Goal: Task Accomplishment & Management: Manage account settings

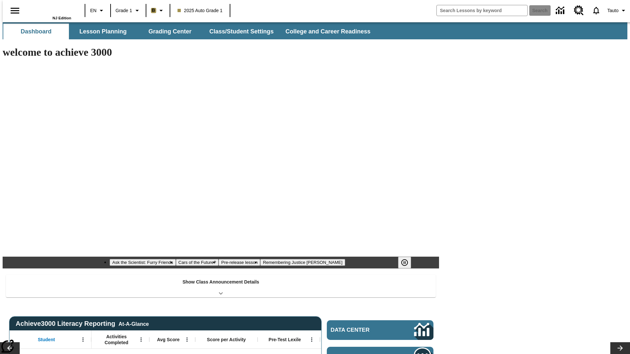
type input "-1"
click at [238, 31] on button "Class/Student Settings" at bounding box center [241, 32] width 75 height 16
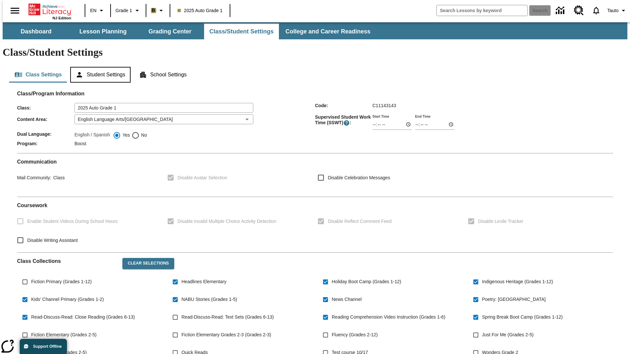
click at [99, 67] on button "Student Settings" at bounding box center [100, 75] width 60 height 16
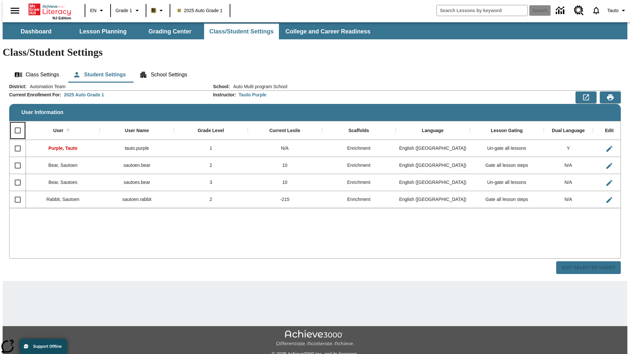
click at [15, 124] on input "Select all rows" at bounding box center [18, 131] width 14 height 14
checkbox input "true"
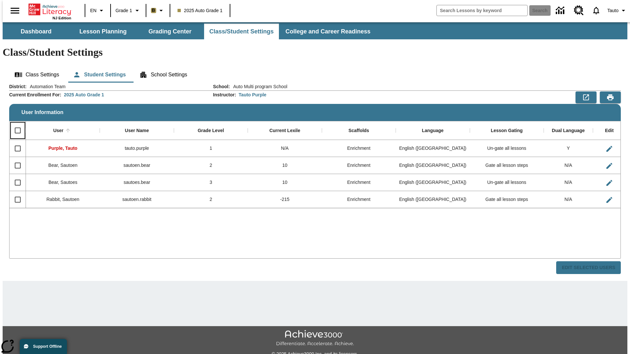
checkbox input "true"
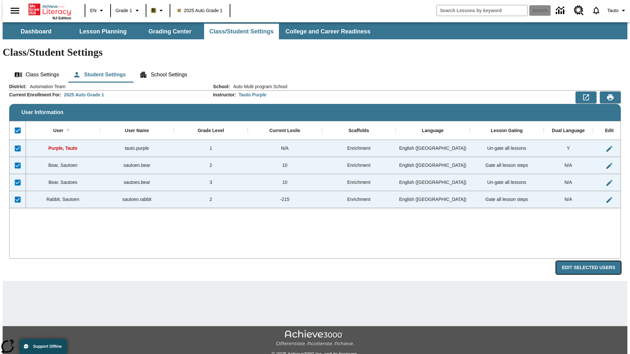
click at [594, 261] on button "Edit Selected Users" at bounding box center [588, 267] width 65 height 13
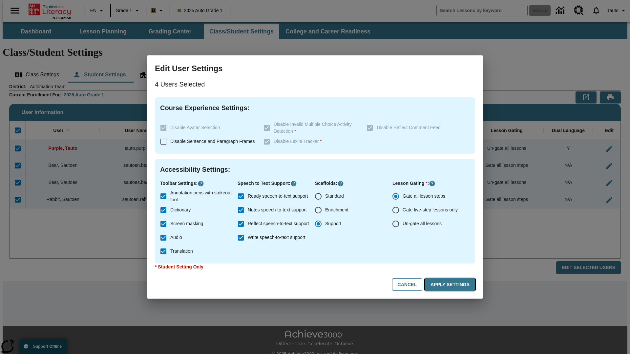
click at [451, 285] on button "Apply Settings" at bounding box center [450, 285] width 50 height 13
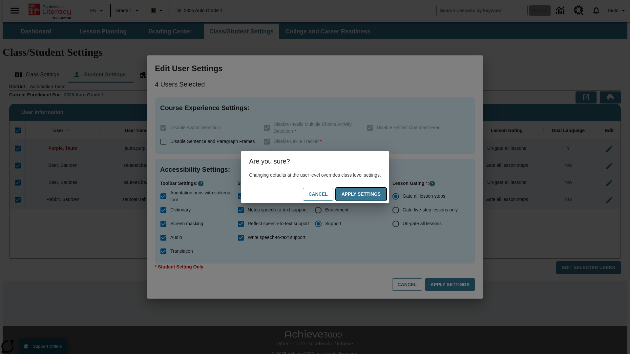
click at [367, 194] on button "Apply Settings" at bounding box center [361, 194] width 50 height 13
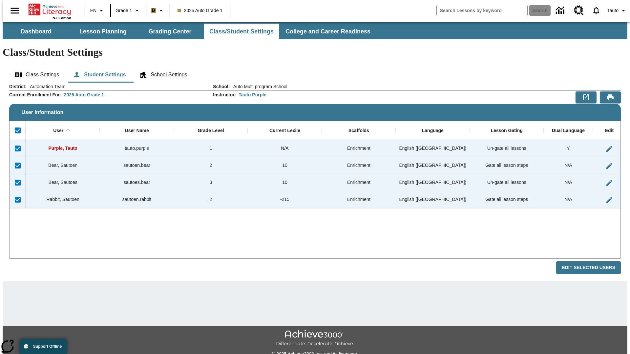
checkbox input "false"
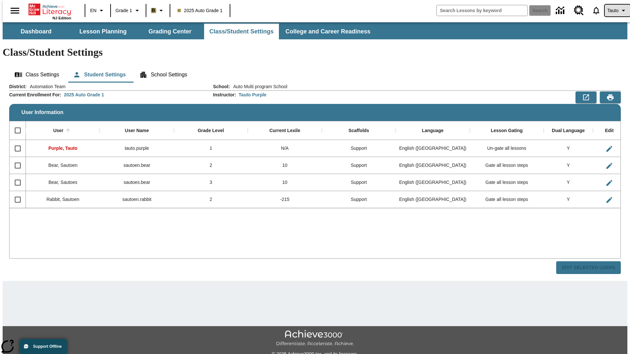
click at [614, 10] on span "Tauto" at bounding box center [612, 10] width 11 height 7
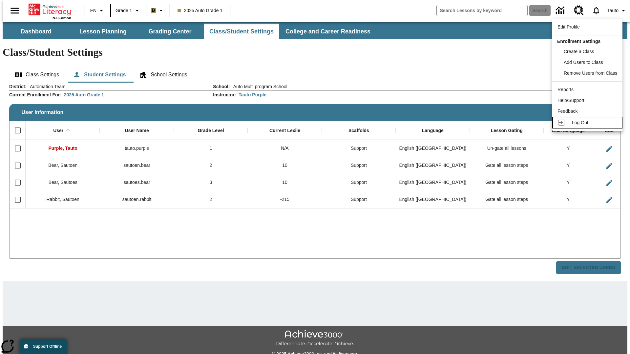
click at [588, 123] on span "Log Out" at bounding box center [580, 122] width 16 height 5
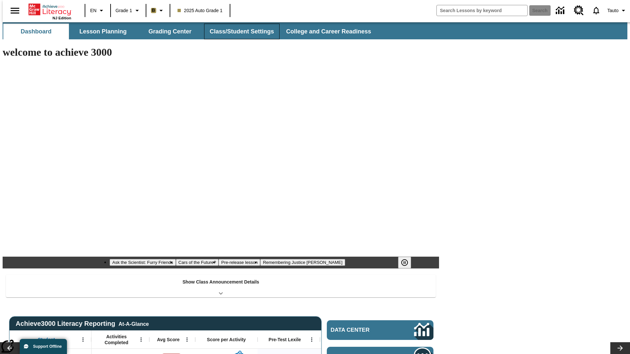
click at [238, 31] on button "Class/Student Settings" at bounding box center [241, 32] width 75 height 16
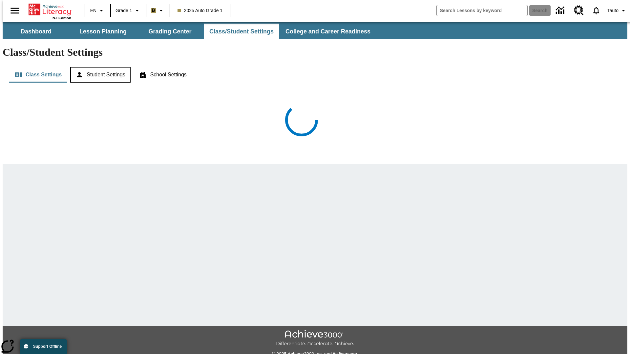
click at [99, 67] on button "Student Settings" at bounding box center [100, 75] width 60 height 16
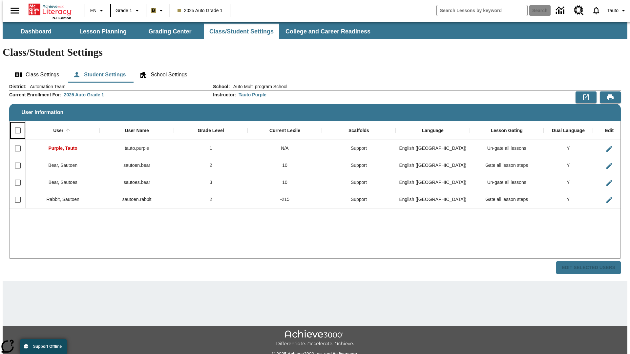
click at [15, 124] on input "Select all rows" at bounding box center [18, 131] width 14 height 14
checkbox input "true"
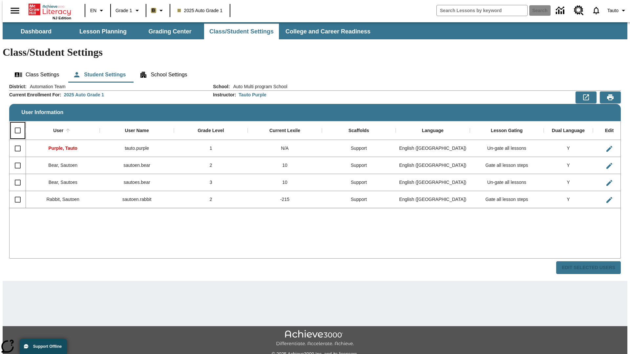
checkbox input "true"
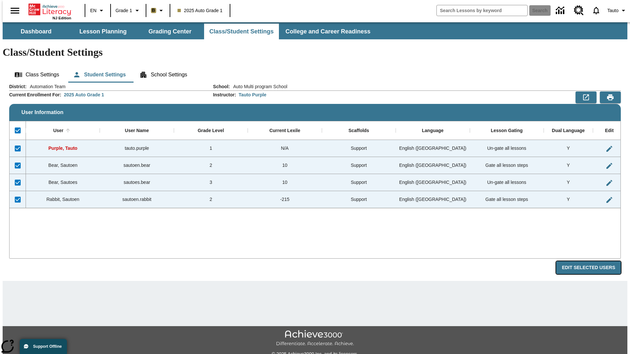
click at [594, 261] on button "Edit Selected Users" at bounding box center [588, 267] width 65 height 13
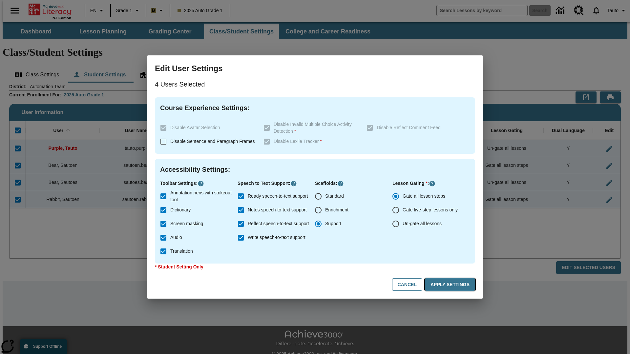
click at [451, 285] on button "Apply Settings" at bounding box center [450, 285] width 50 height 13
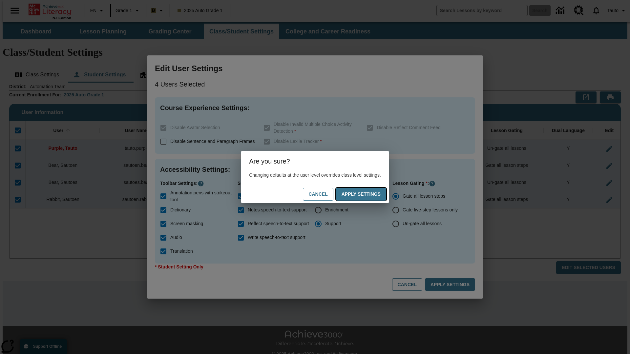
click at [367, 194] on button "Apply Settings" at bounding box center [361, 194] width 50 height 13
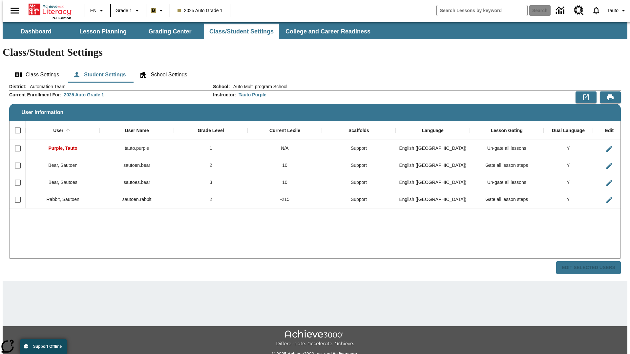
checkbox input "false"
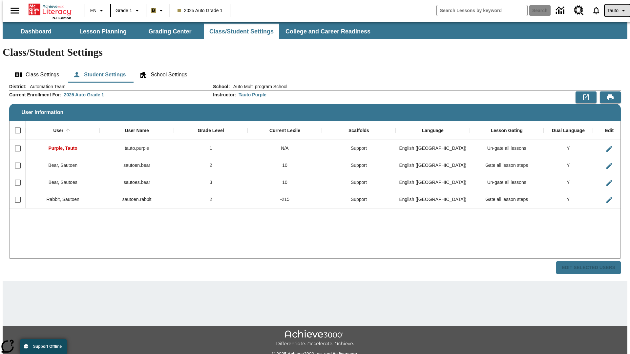
click at [614, 10] on span "Tauto" at bounding box center [612, 10] width 11 height 7
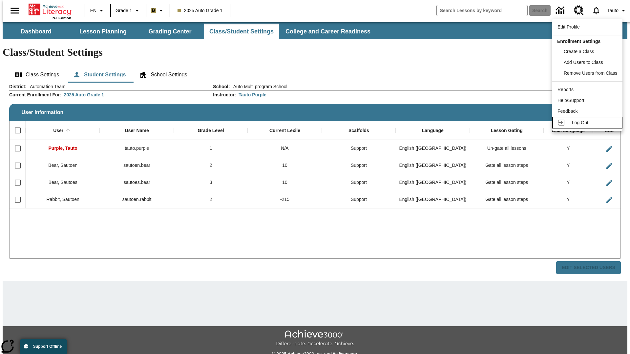
click at [588, 123] on span "Log Out" at bounding box center [580, 122] width 16 height 5
